Goal: Answer question/provide support: Share knowledge or assist other users

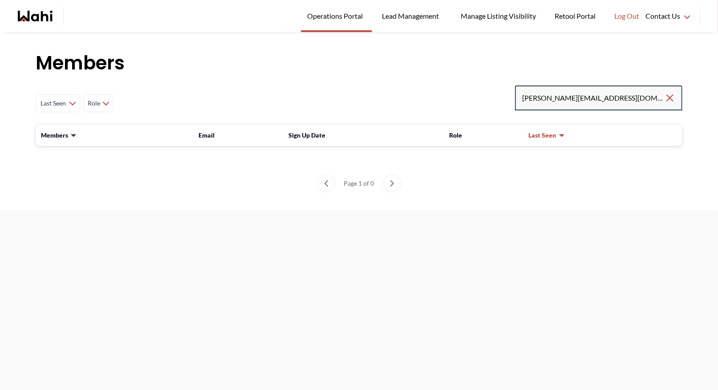
drag, startPoint x: 592, startPoint y: 99, endPoint x: 475, endPoint y: 95, distance: 117.1
click at [475, 95] on div "Last Seen Less day than [DATE] [DATE] - [DATE] [DATE] - [DATE] [DATE] - [DATE] …" at bounding box center [359, 103] width 647 height 36
type input "faraz"
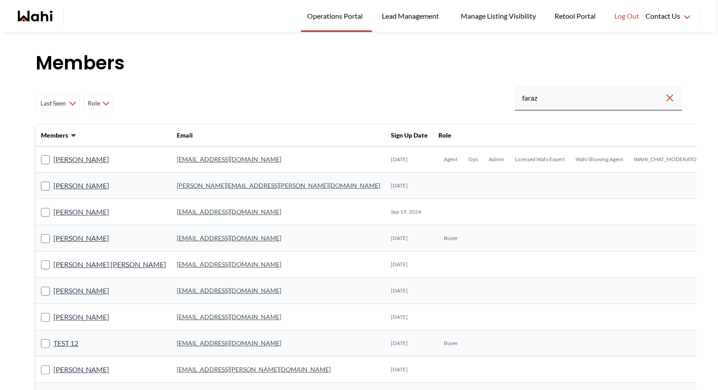
click at [178, 160] on link "[EMAIL_ADDRESS][DOMAIN_NAME]" at bounding box center [229, 159] width 105 height 8
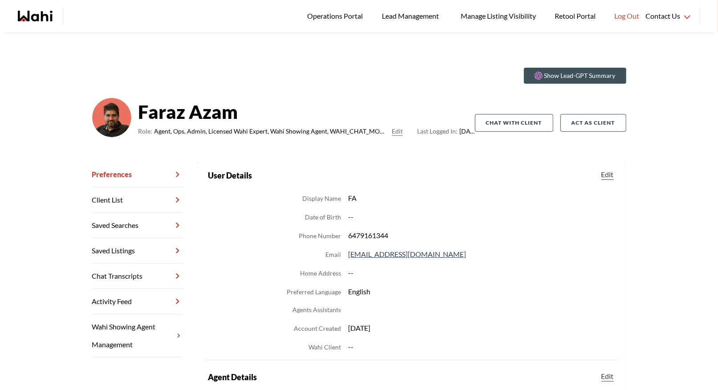
click at [145, 275] on link "Chat Transcripts" at bounding box center [137, 275] width 91 height 25
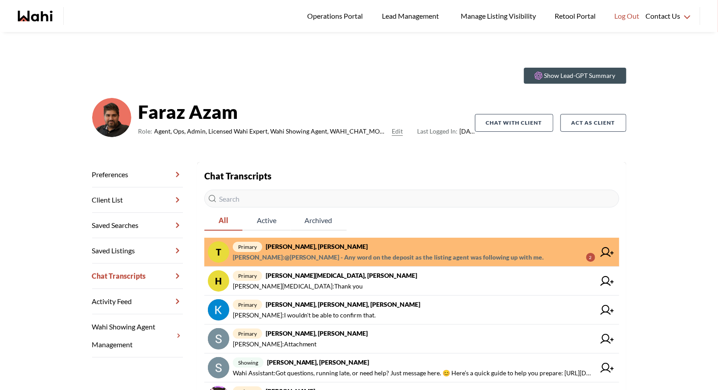
click at [342, 236] on div "Chat Transcripts All Active Archived T primary Tanya Fita, Faraz, Michelle Fara…" at bounding box center [411, 370] width 415 height 402
click at [343, 254] on span "Faraz Azam : @Tanya Fita - Any word on the deposit as the listing agent was fol…" at bounding box center [388, 257] width 311 height 11
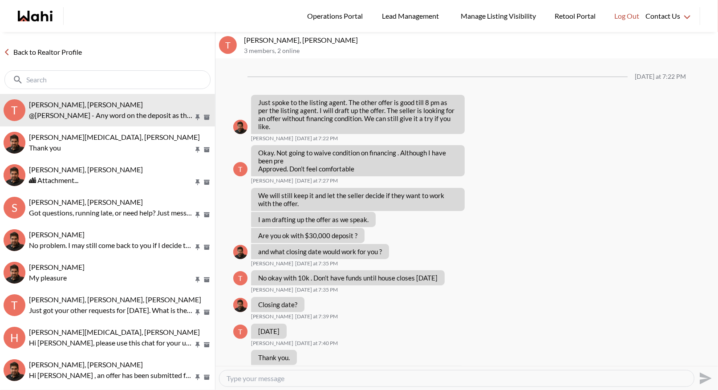
scroll to position [391, 0]
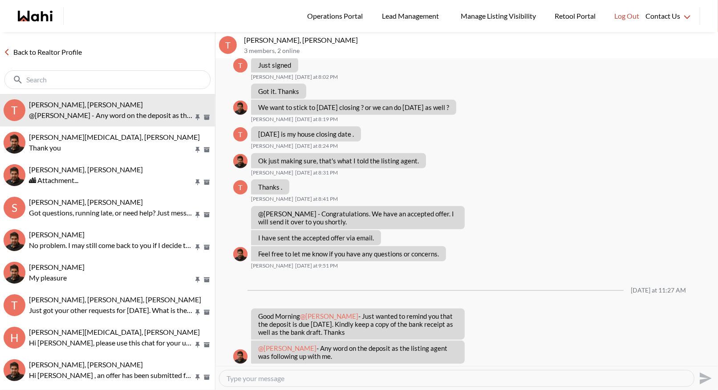
click at [57, 49] on link "Back to Realtor Profile" at bounding box center [42, 52] width 85 height 12
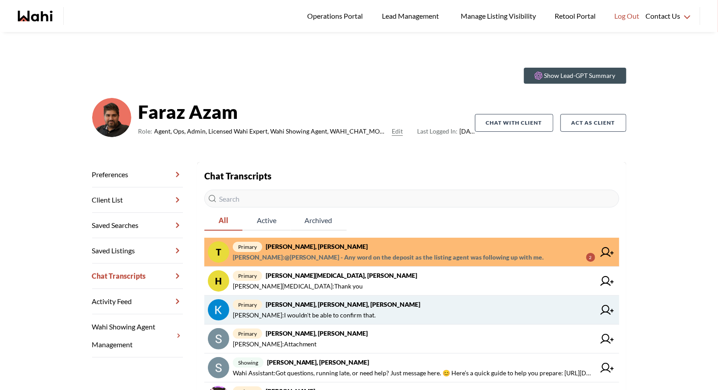
click at [613, 315] on button at bounding box center [607, 309] width 17 height 21
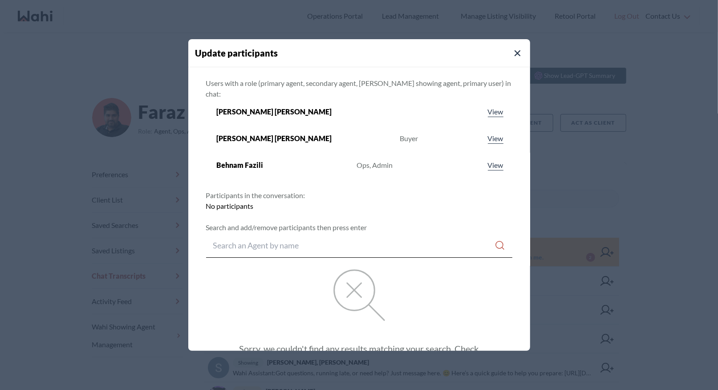
click at [512, 49] on button "Close Modal" at bounding box center [517, 53] width 11 height 11
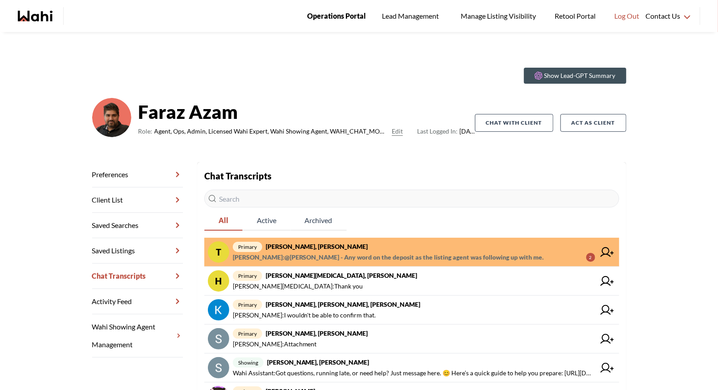
click at [337, 9] on link "Operations Portal" at bounding box center [336, 16] width 71 height 32
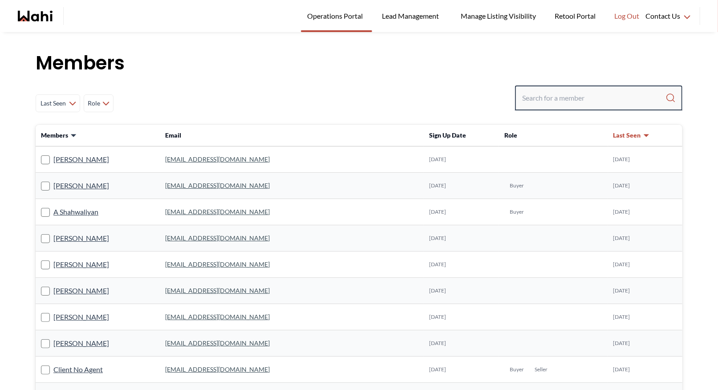
click at [551, 102] on input "Search input" at bounding box center [593, 98] width 143 height 16
type input "behnam"
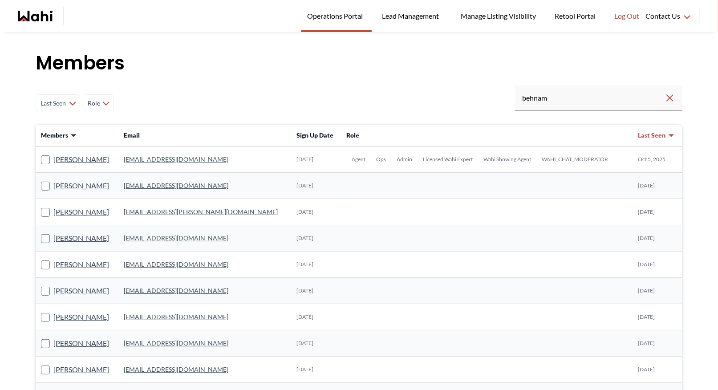
click at [174, 158] on link "behnam.fazili@wahi.com" at bounding box center [176, 159] width 105 height 8
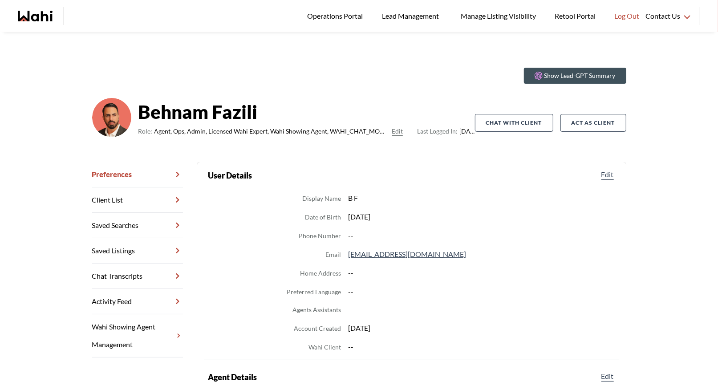
click at [121, 276] on link "Chat Transcripts" at bounding box center [137, 275] width 91 height 25
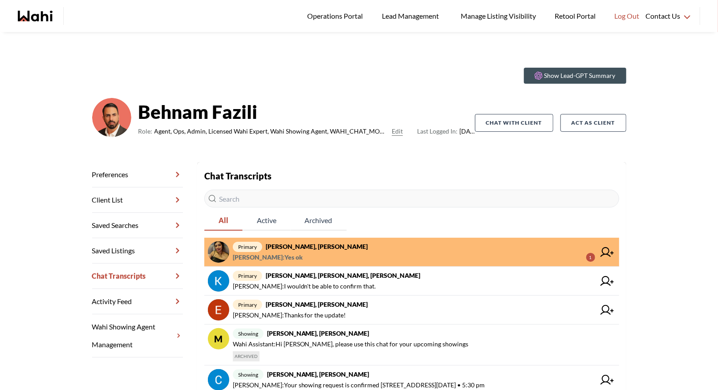
click at [326, 251] on span "primary Puja Mandal, Barbara, Behnam" at bounding box center [414, 246] width 362 height 11
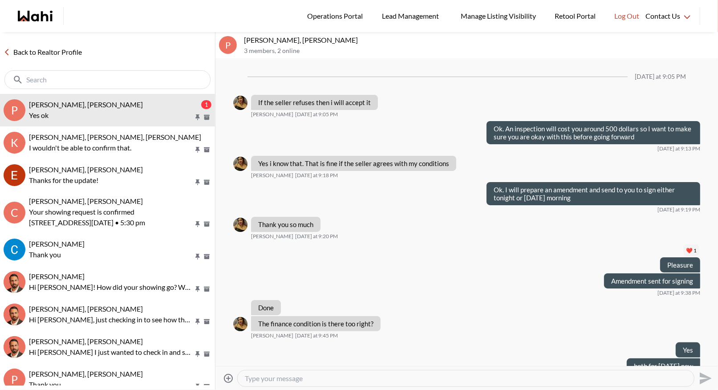
scroll to position [626, 0]
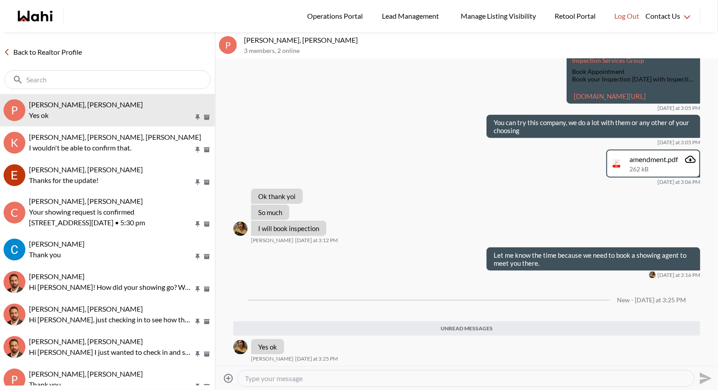
click at [33, 49] on link "Back to Realtor Profile" at bounding box center [42, 52] width 85 height 12
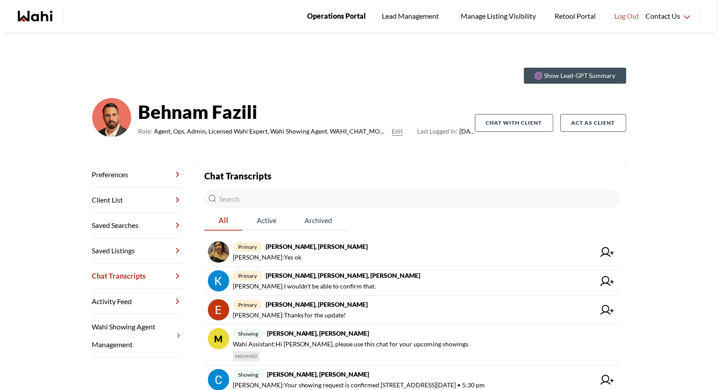
click at [332, 15] on span "Operations Portal" at bounding box center [336, 16] width 59 height 12
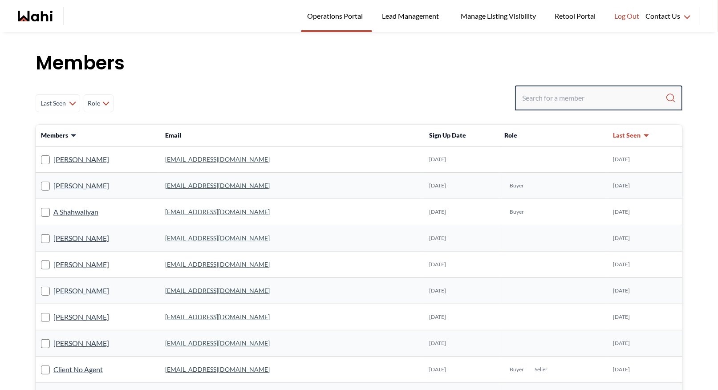
click at [571, 103] on input "Search input" at bounding box center [593, 98] width 143 height 16
type input "ryckman"
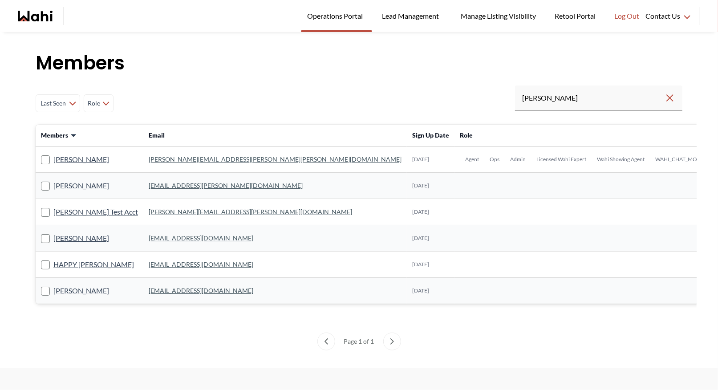
click at [161, 158] on link "michelle.williams@wahi.com" at bounding box center [275, 159] width 253 height 8
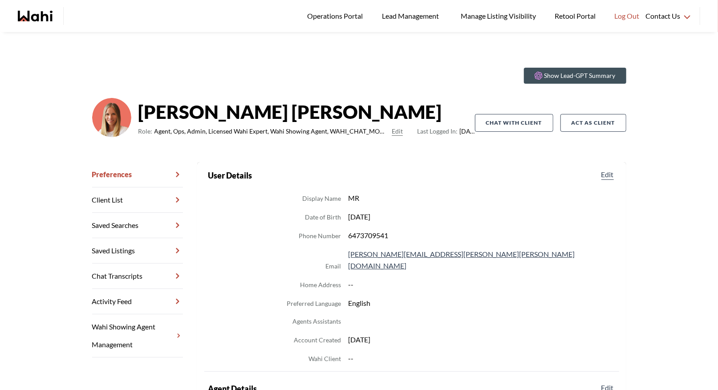
click at [113, 273] on link "Chat Transcripts" at bounding box center [137, 275] width 91 height 25
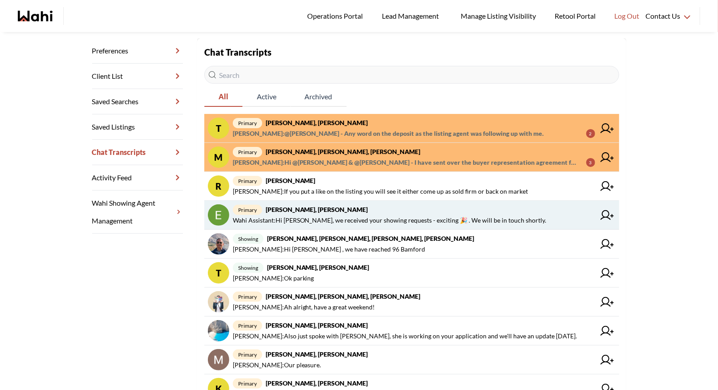
scroll to position [142, 0]
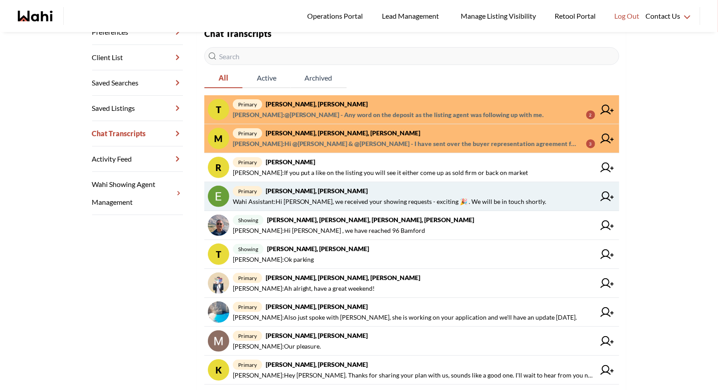
click at [335, 191] on strong "Efrem Abraham, Michelle" at bounding box center [317, 191] width 102 height 8
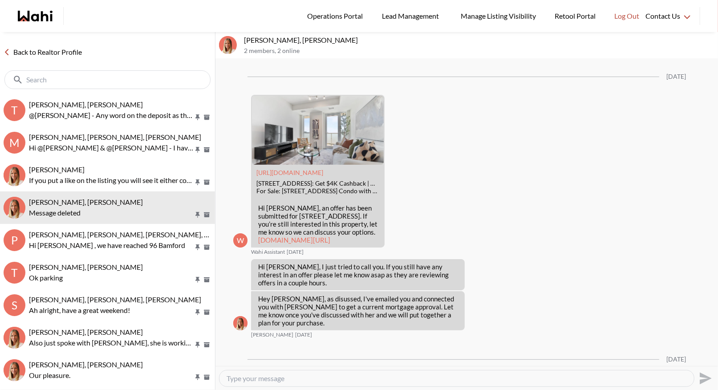
scroll to position [1059, 0]
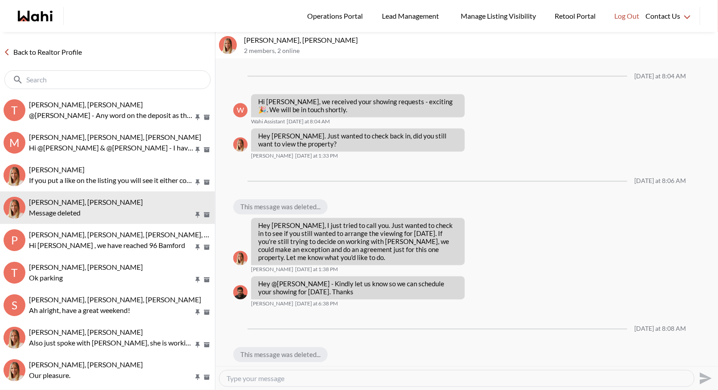
click at [28, 51] on link "Back to Realtor Profile" at bounding box center [42, 52] width 85 height 12
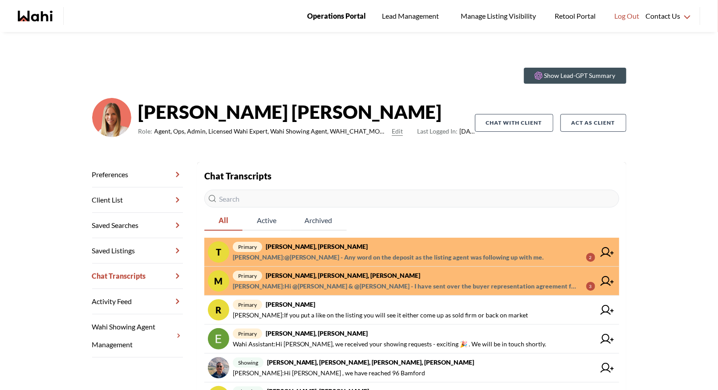
click at [346, 13] on span "Operations Portal" at bounding box center [336, 16] width 59 height 12
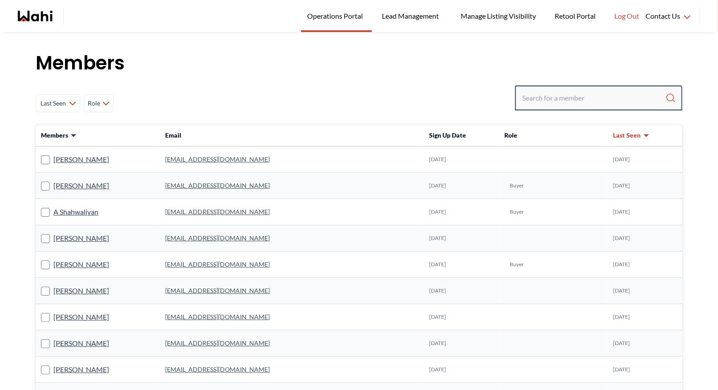
click at [544, 101] on input "Search input" at bounding box center [593, 98] width 143 height 16
type input "barbara funt"
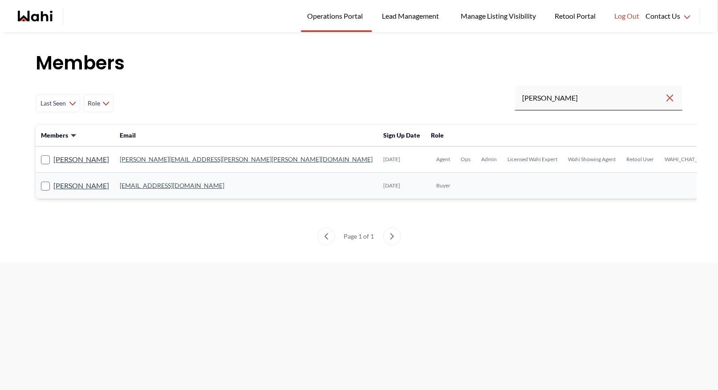
click at [154, 161] on link "barb.funt@wahi.com" at bounding box center [246, 159] width 253 height 8
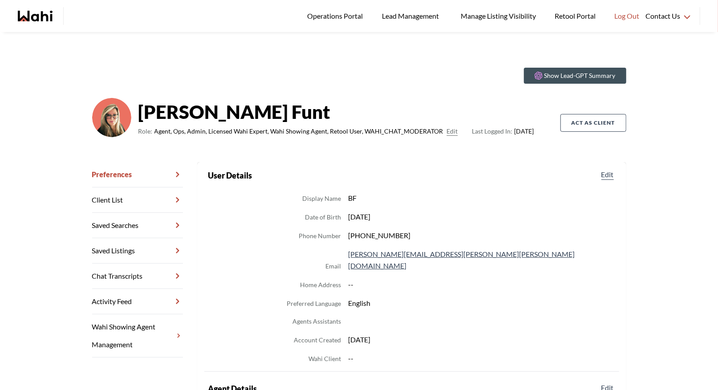
click at [141, 280] on link "Chat Transcripts" at bounding box center [137, 275] width 91 height 25
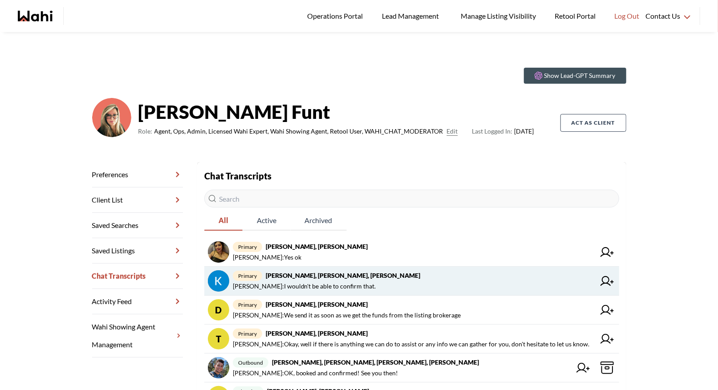
click at [610, 281] on icon at bounding box center [606, 281] width 13 height 10
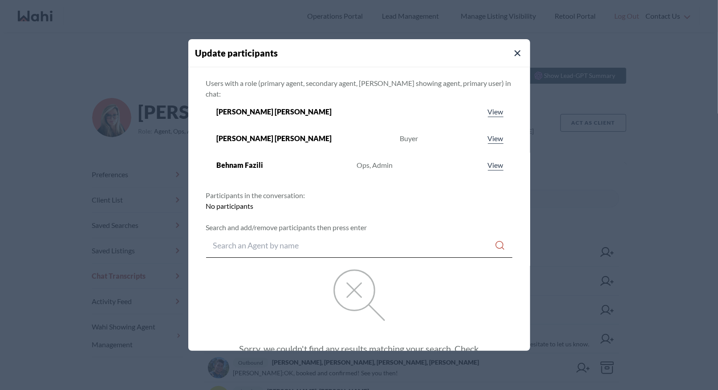
click at [501, 49] on div "Update participants Users with a role (primary agent, secondary agent, wahi sho…" at bounding box center [359, 195] width 342 height 312
click at [513, 52] on h4 "Update participants" at bounding box center [362, 52] width 335 height 13
click at [514, 53] on icon "Close Modal" at bounding box center [517, 53] width 6 height 6
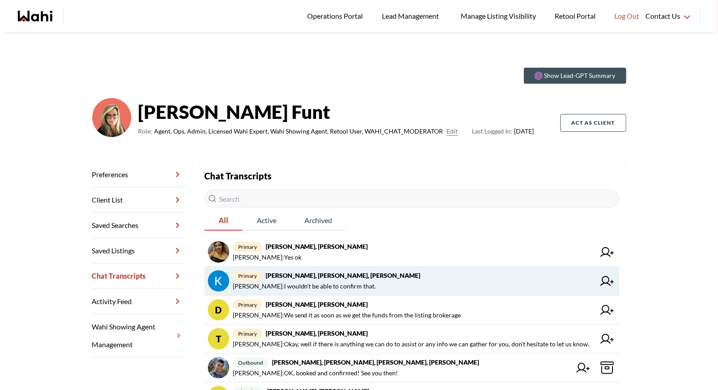
click at [300, 275] on strong "[PERSON_NAME], [PERSON_NAME], [PERSON_NAME]" at bounding box center [343, 275] width 155 height 8
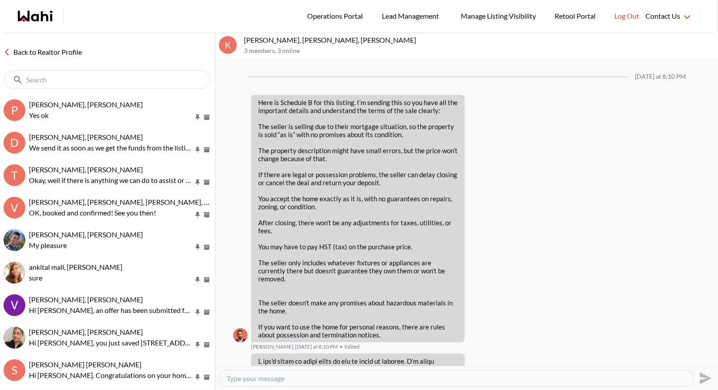
scroll to position [1354, 0]
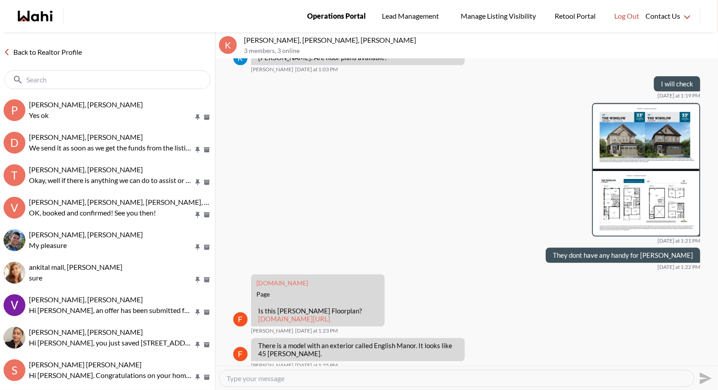
click at [334, 12] on span "Operations Portal" at bounding box center [336, 16] width 59 height 12
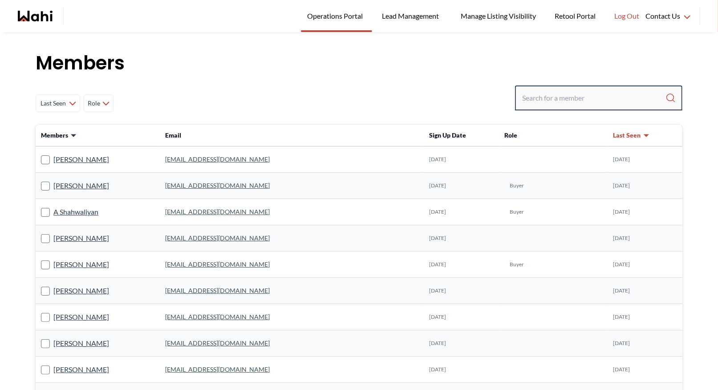
click at [538, 98] on input "Search input" at bounding box center [593, 98] width 143 height 16
type input "behna"
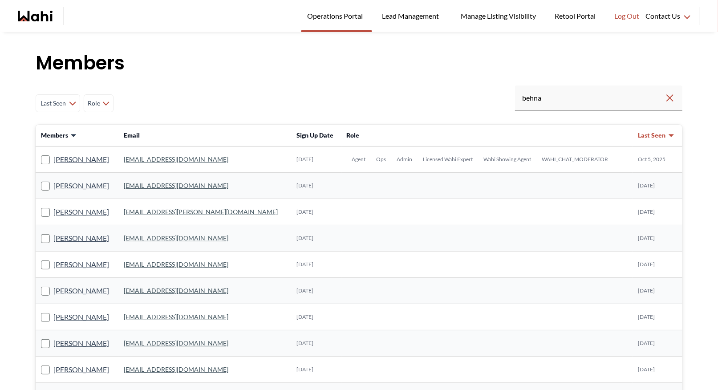
click at [177, 156] on link "behnam.fazili@wahi.com" at bounding box center [176, 159] width 105 height 8
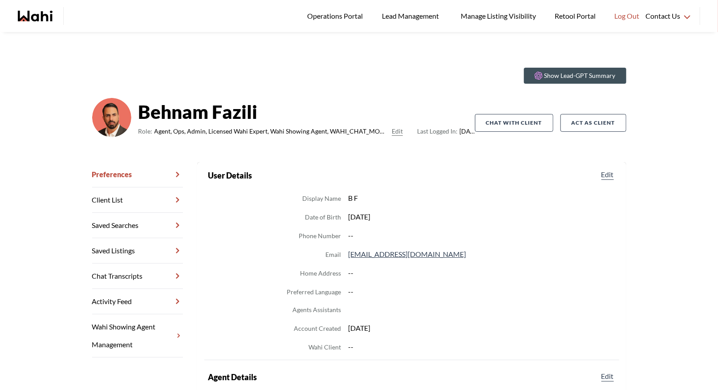
click at [127, 278] on link "Chat Transcripts" at bounding box center [137, 275] width 91 height 25
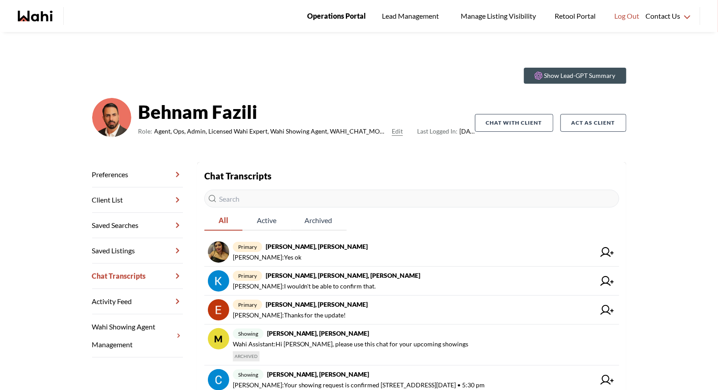
click at [343, 18] on span "Operations Portal" at bounding box center [336, 16] width 59 height 12
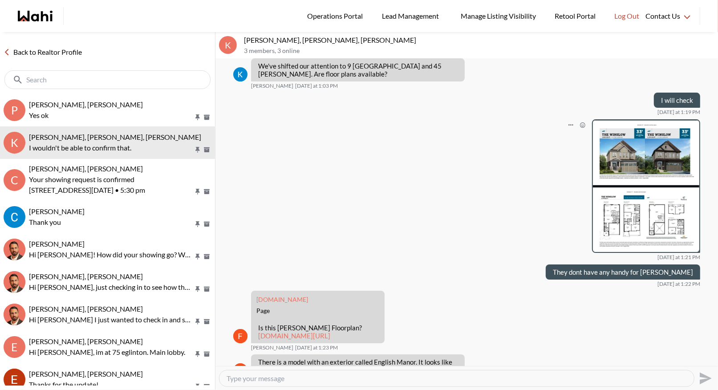
scroll to position [1930, 0]
click at [55, 56] on link "Back to Realtor Profile" at bounding box center [42, 52] width 85 height 12
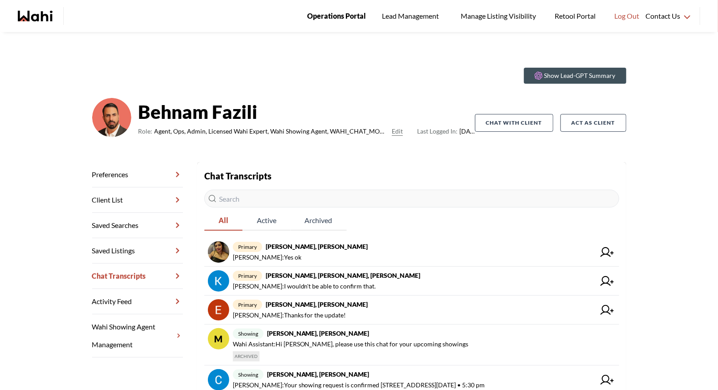
click at [317, 14] on span "Operations Portal" at bounding box center [336, 16] width 59 height 12
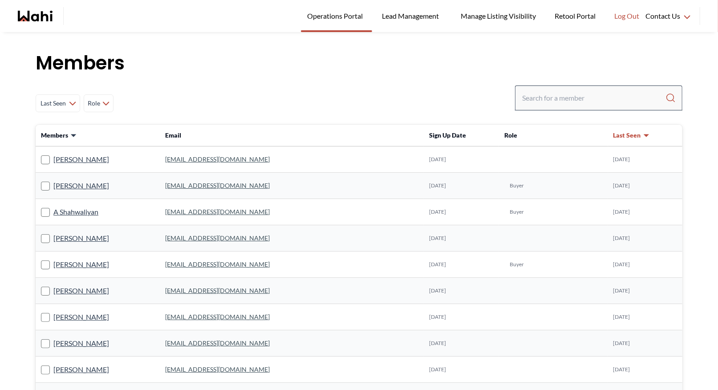
click at [531, 106] on div at bounding box center [598, 97] width 167 height 25
drag, startPoint x: 531, startPoint y: 98, endPoint x: 527, endPoint y: 89, distance: 9.4
click at [531, 97] on input "Search input" at bounding box center [593, 98] width 143 height 16
type input "[PERSON_NAME]"
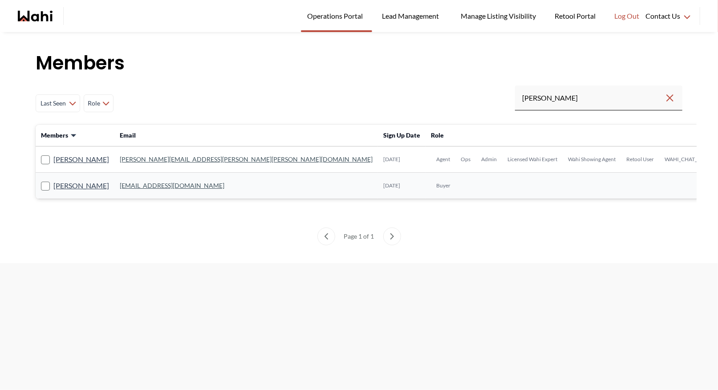
click at [141, 158] on link "[PERSON_NAME][EMAIL_ADDRESS][PERSON_NAME][PERSON_NAME][DOMAIN_NAME]" at bounding box center [246, 159] width 253 height 8
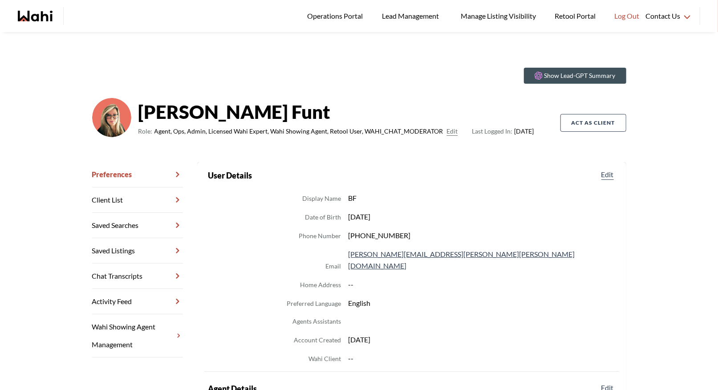
click at [132, 277] on link "Chat Transcripts" at bounding box center [137, 275] width 91 height 25
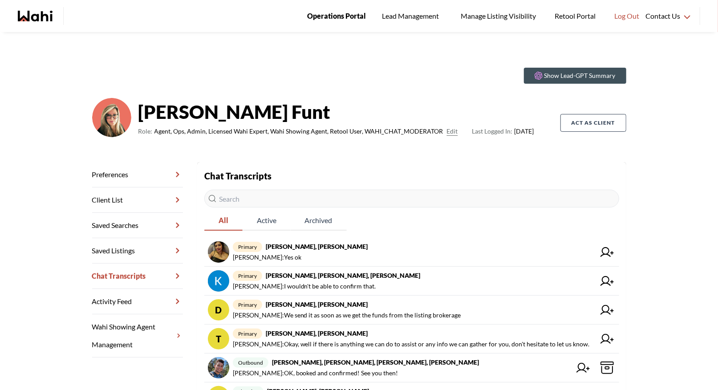
click at [337, 14] on span "Operations Portal" at bounding box center [336, 16] width 59 height 12
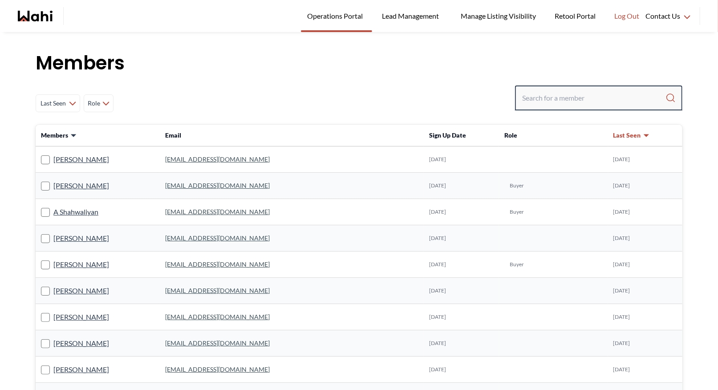
click at [530, 97] on input "Search input" at bounding box center [593, 98] width 143 height 16
type input "behnam"
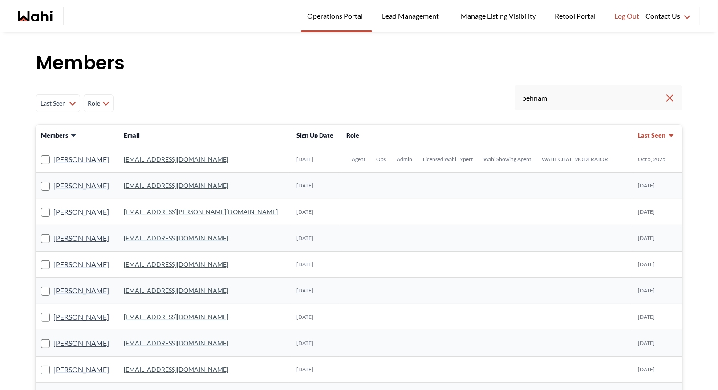
click at [158, 158] on link "behnam.fazili@wahi.com" at bounding box center [176, 159] width 105 height 8
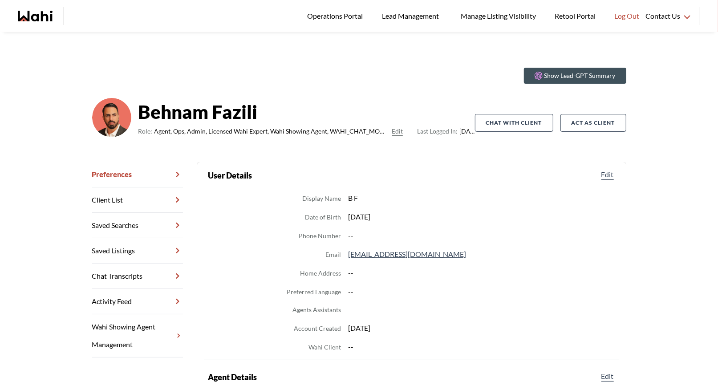
click at [135, 278] on link "Chat Transcripts" at bounding box center [137, 275] width 91 height 25
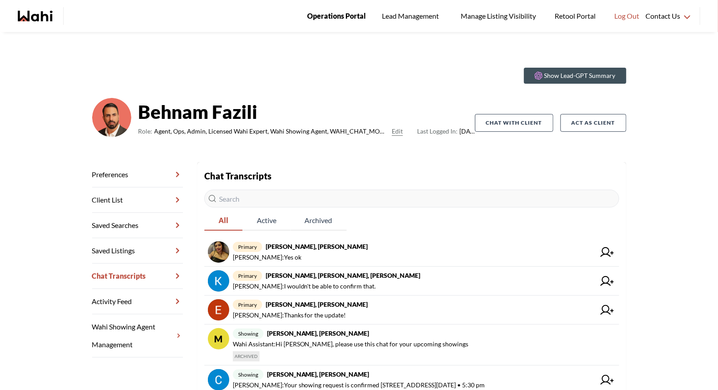
click at [327, 13] on span "Operations Portal" at bounding box center [336, 16] width 59 height 12
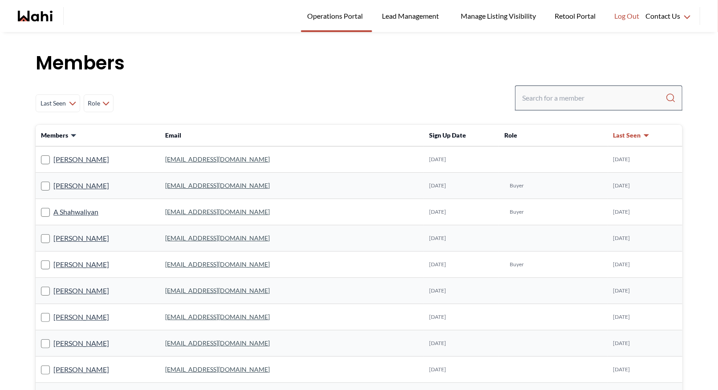
click at [545, 89] on div at bounding box center [598, 97] width 167 height 25
click at [530, 97] on input "Search input" at bounding box center [593, 98] width 143 height 16
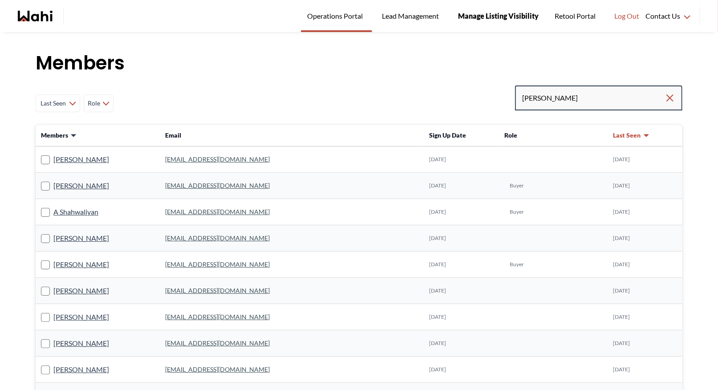
type input "ryckman"
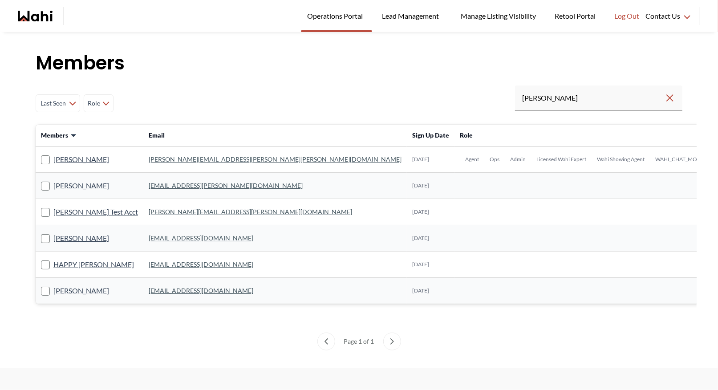
click at [149, 160] on link "michelle.williams@wahi.com" at bounding box center [275, 159] width 253 height 8
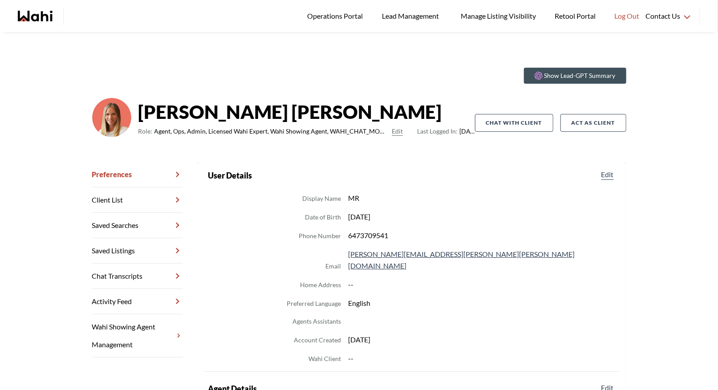
click at [127, 270] on link "Chat Transcripts" at bounding box center [137, 275] width 91 height 25
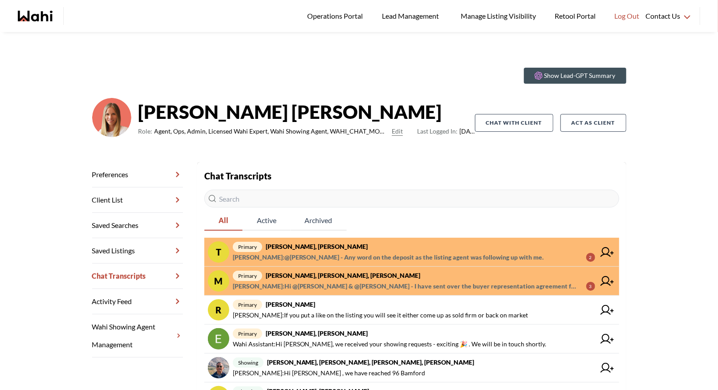
click at [422, 244] on span "primary Tanya Fita, Faraz, Michelle" at bounding box center [414, 246] width 362 height 11
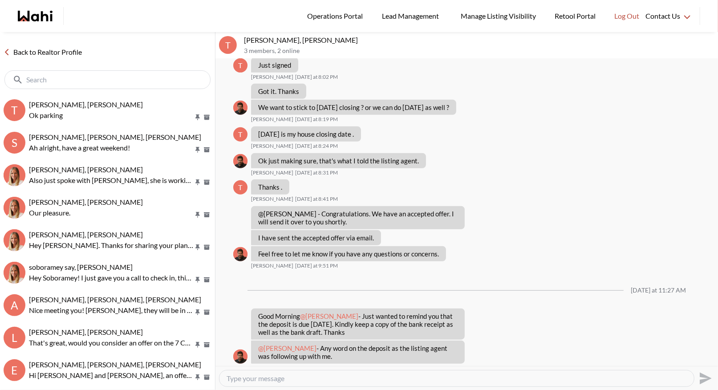
scroll to position [232, 0]
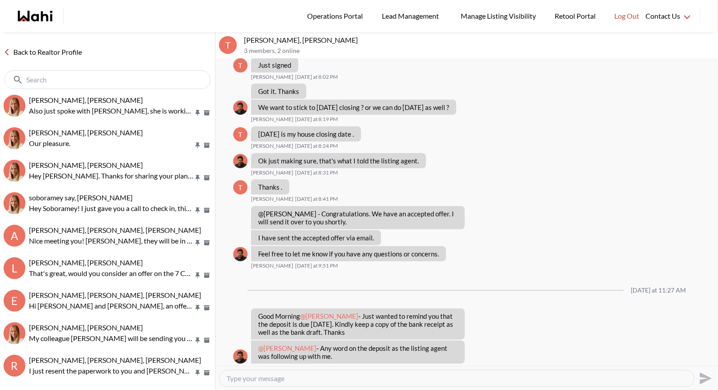
click at [52, 50] on link "Back to Realtor Profile" at bounding box center [42, 52] width 85 height 12
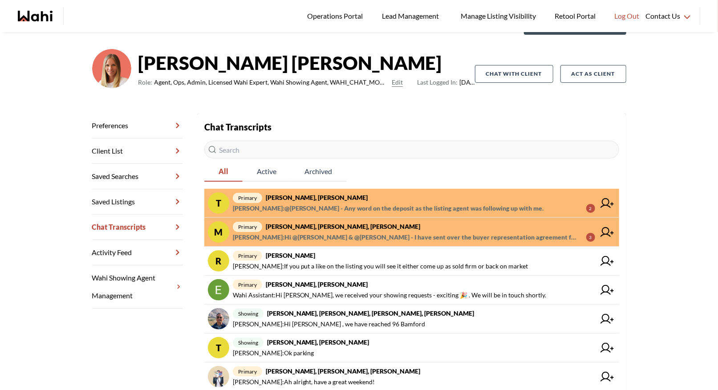
scroll to position [109, 0]
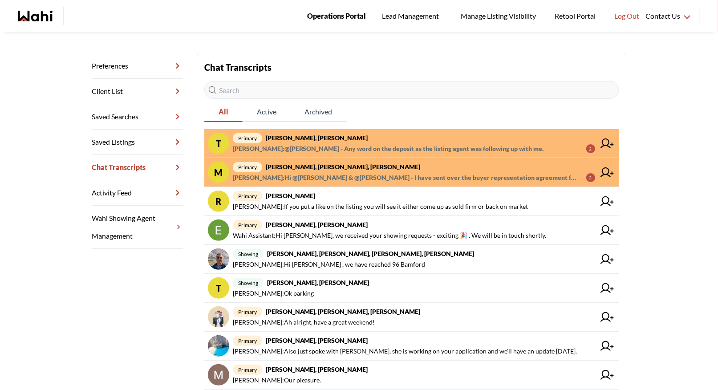
click at [331, 24] on link "Operations Portal" at bounding box center [336, 16] width 71 height 32
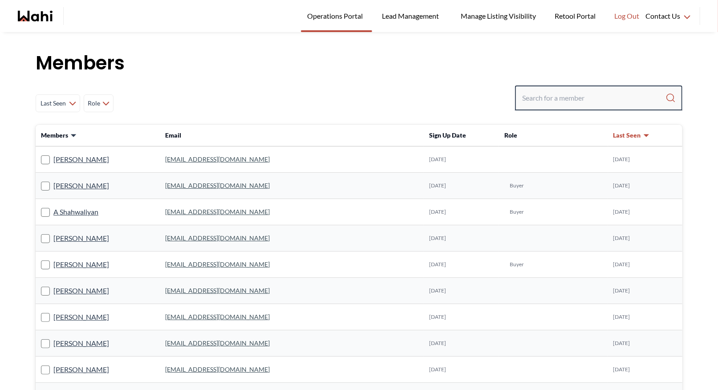
click at [582, 93] on input "Search input" at bounding box center [593, 98] width 143 height 16
type input "efrem"
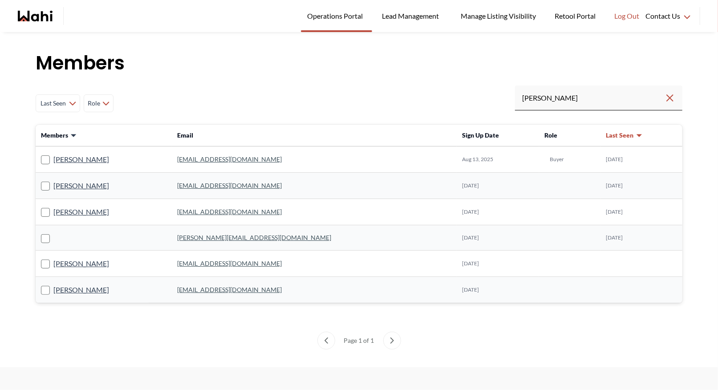
click at [282, 157] on link "[EMAIL_ADDRESS][DOMAIN_NAME]" at bounding box center [229, 159] width 105 height 8
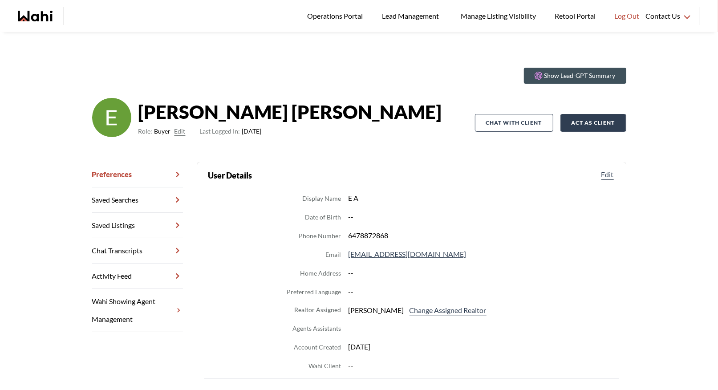
click at [621, 117] on button "Act as Client" at bounding box center [593, 123] width 66 height 18
